Goal: Navigation & Orientation: Find specific page/section

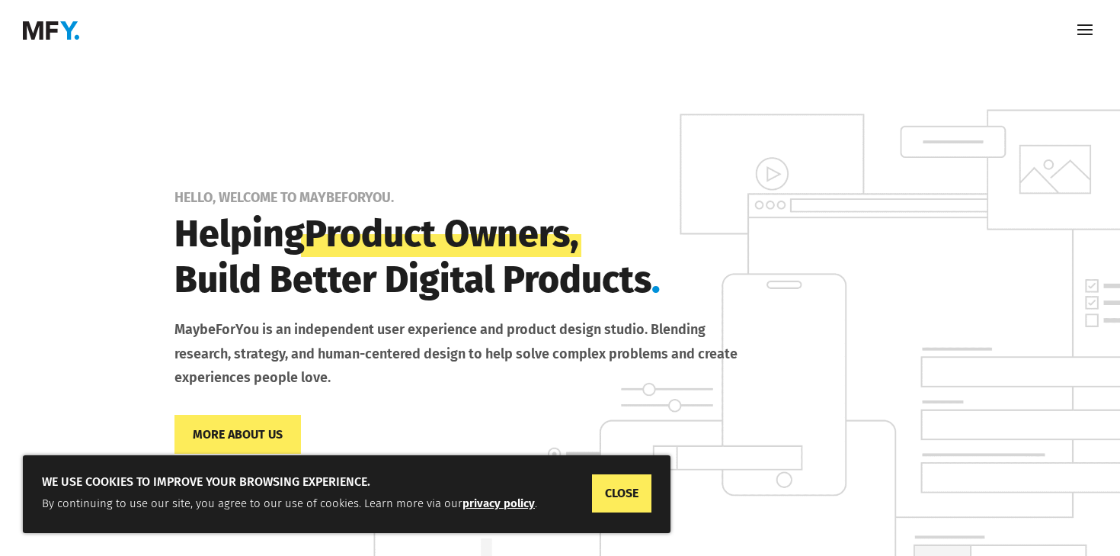
click at [325, 374] on p "MaybeForYou is an independent user experience and product design studio. Blendi…" at bounding box center [464, 354] width 579 height 73
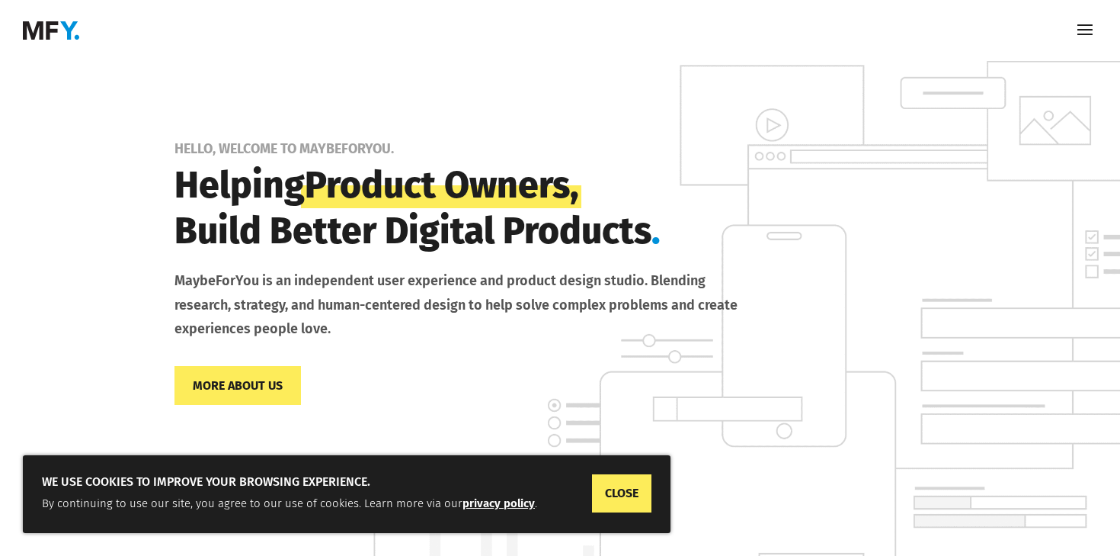
scroll to position [51, 0]
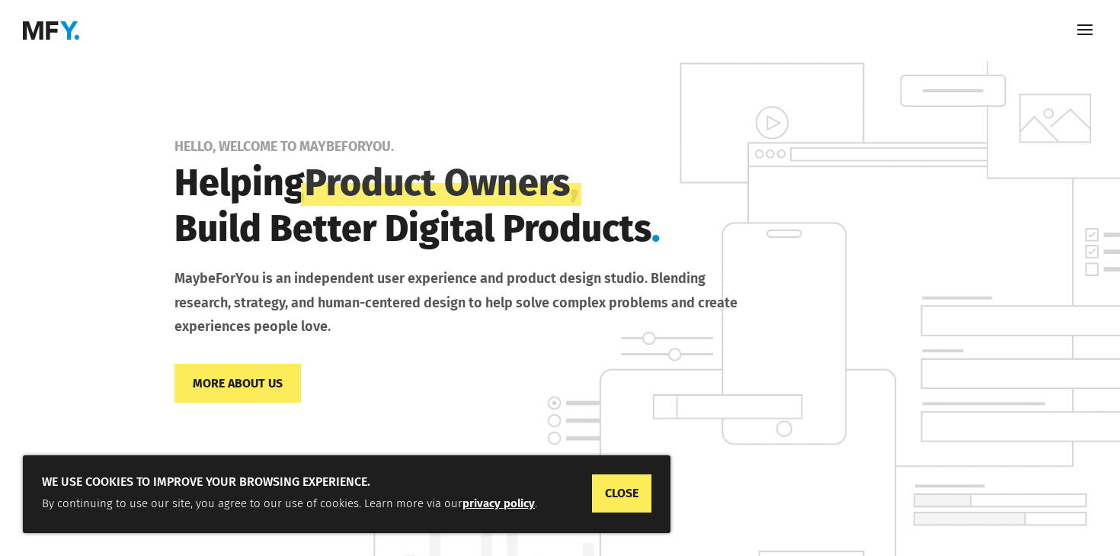
click at [1104, 34] on div at bounding box center [560, 30] width 1120 height 61
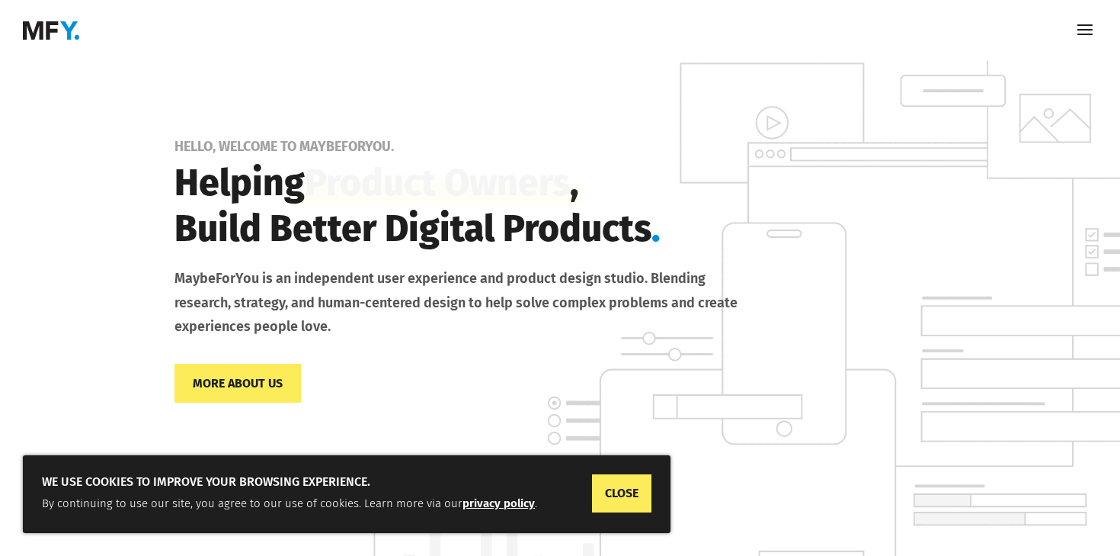
click at [1075, 34] on span at bounding box center [1085, 30] width 24 height 24
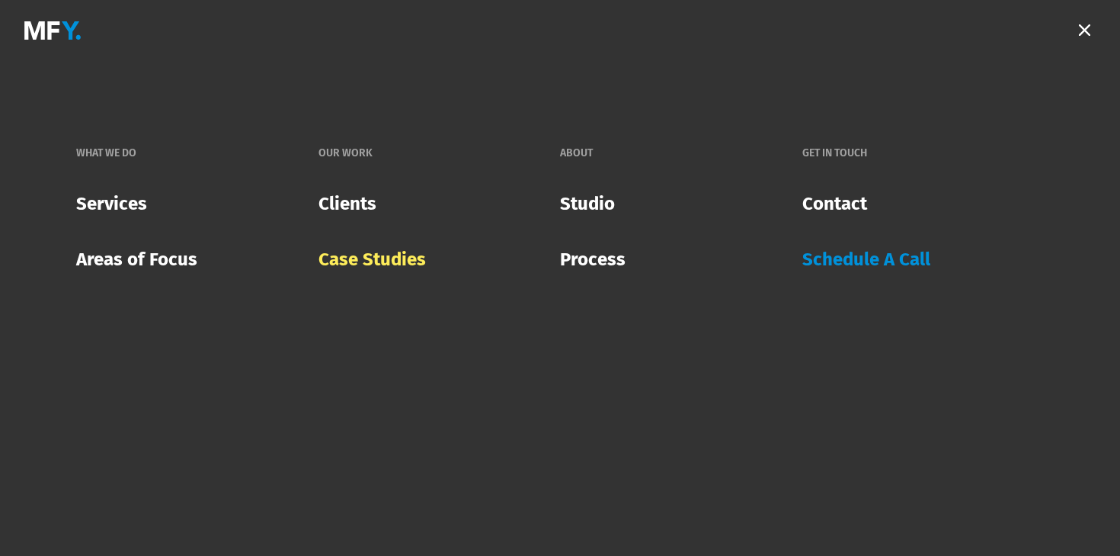
click at [357, 256] on link "Case Studies" at bounding box center [372, 259] width 107 height 44
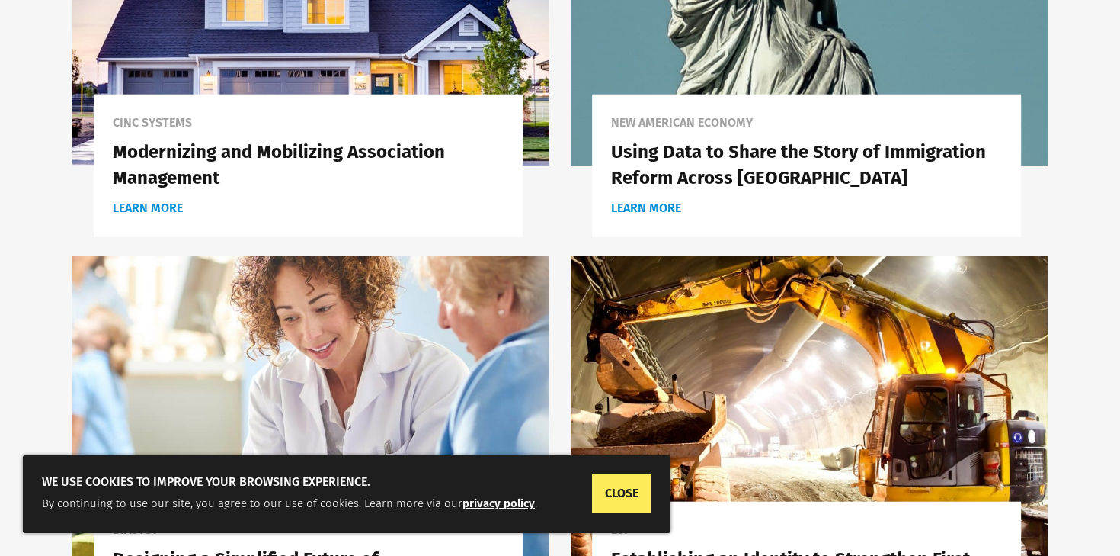
scroll to position [458, 0]
